Goal: Browse casually

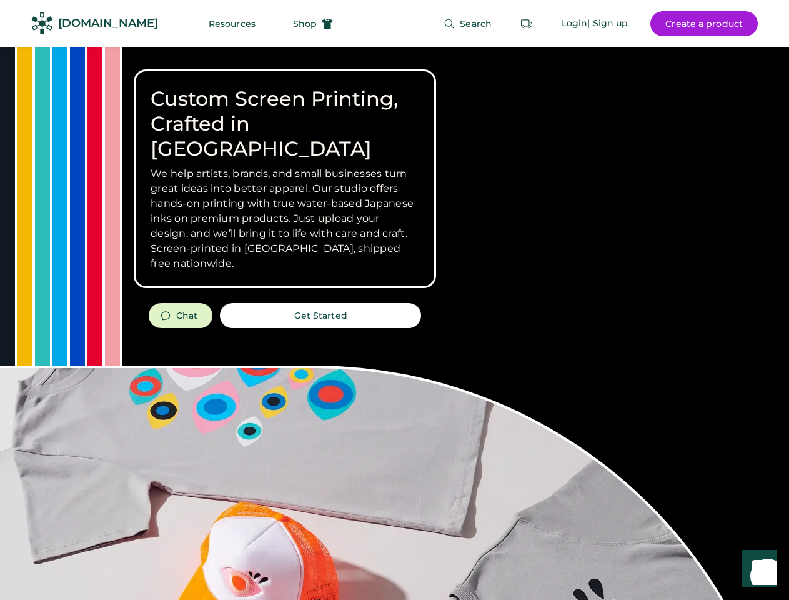
click at [394, 300] on div "Custom Screen Printing, Crafted in [GEOGRAPHIC_DATA] We help artists, brands, a…" at bounding box center [394, 444] width 789 height 794
click at [394, 323] on div "Custom Screen Printing, Crafted in [GEOGRAPHIC_DATA] We help artists, brands, a…" at bounding box center [394, 444] width 789 height 794
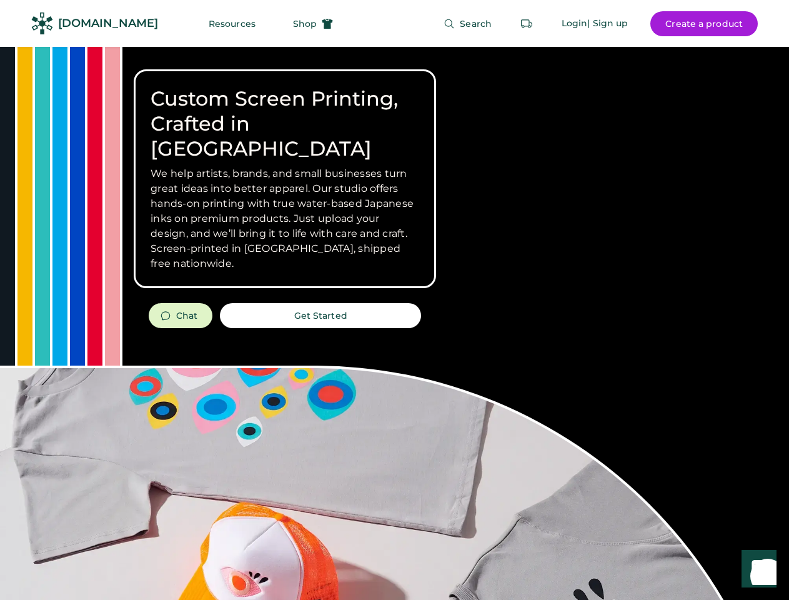
click at [394, 323] on div "Custom Screen Printing, Crafted in [GEOGRAPHIC_DATA] We help artists, brands, a…" at bounding box center [394, 444] width 789 height 794
click at [285, 179] on h3 "We help artists, brands, and small businesses turn great ideas into better appa…" at bounding box center [285, 218] width 269 height 105
click at [285, 166] on h3 "We help artists, brands, and small businesses turn great ideas into better appa…" at bounding box center [285, 218] width 269 height 105
click at [285, 111] on h1 "Custom Screen Printing, Crafted in [GEOGRAPHIC_DATA]" at bounding box center [285, 123] width 269 height 75
